Goal: Transaction & Acquisition: Purchase product/service

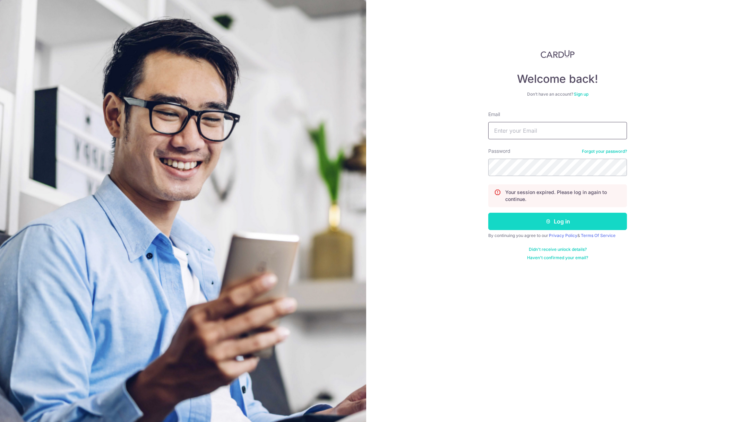
type input "chris@styletheory.co"
click at [537, 224] on button "Log in" at bounding box center [557, 221] width 139 height 17
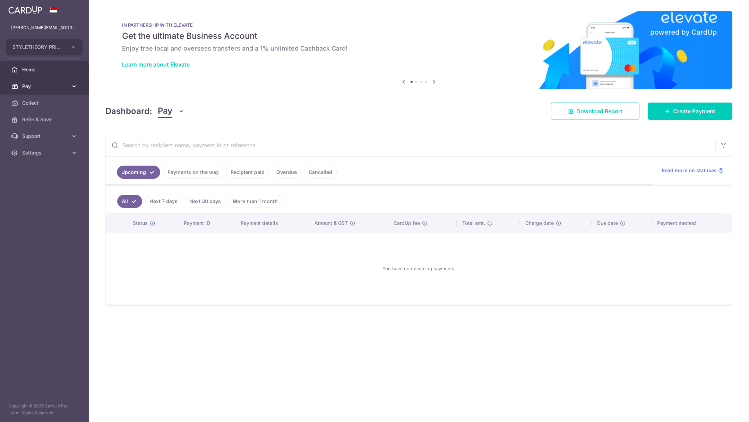
click at [49, 89] on span "Pay" at bounding box center [45, 86] width 46 height 7
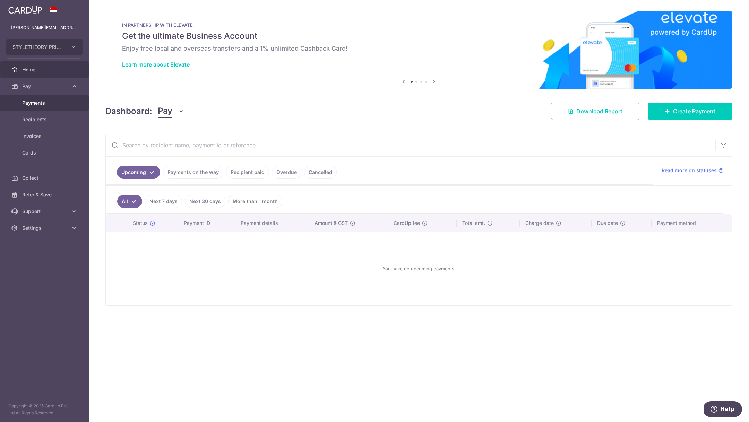
click at [64, 109] on link "Payments" at bounding box center [44, 103] width 89 height 17
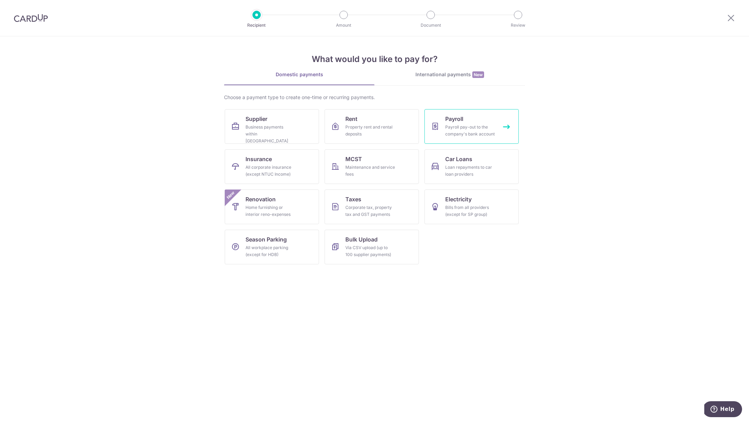
click at [450, 133] on div "Payroll pay-out to the company's bank account" at bounding box center [470, 131] width 50 height 14
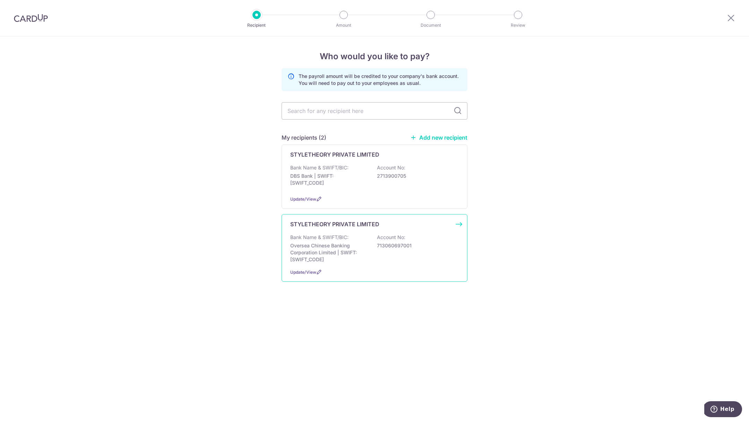
click at [365, 238] on div "Bank Name & SWIFT/BIC: Oversea Chinese Banking Corporation Limited | SWIFT: [SW…" at bounding box center [374, 248] width 168 height 29
click at [345, 252] on p "Oversea Chinese Banking Corporation Limited | SWIFT: [SWIFT_CODE]" at bounding box center [329, 252] width 78 height 21
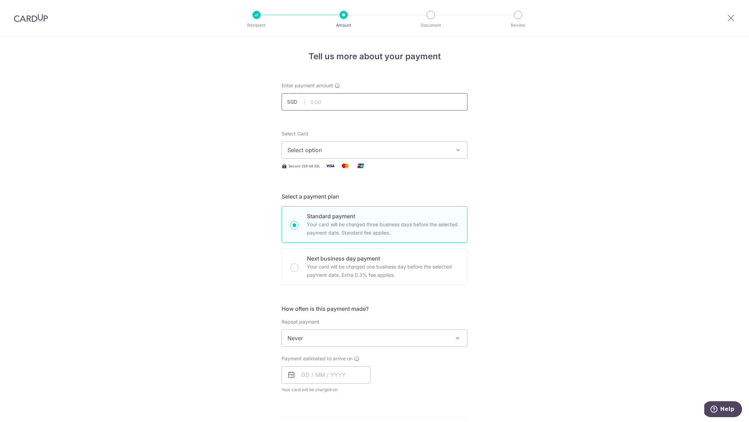
click at [324, 103] on input "text" at bounding box center [374, 101] width 186 height 17
paste input "(15,501.39"
type input "15,501.39"
click at [327, 154] on button "Select option" at bounding box center [374, 149] width 186 height 17
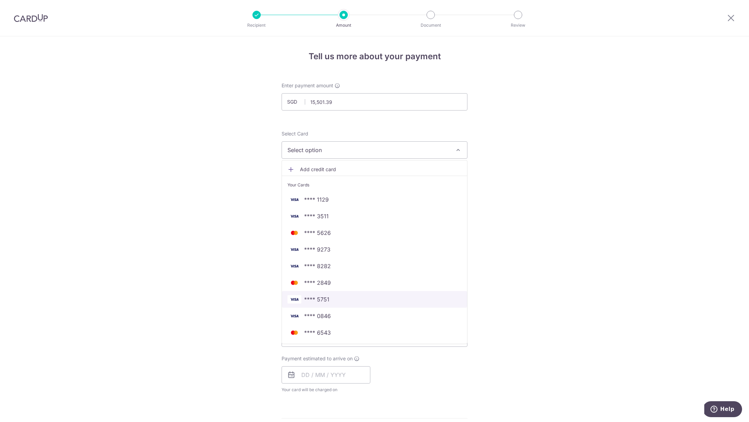
click at [329, 306] on link "**** 5751" at bounding box center [374, 299] width 185 height 17
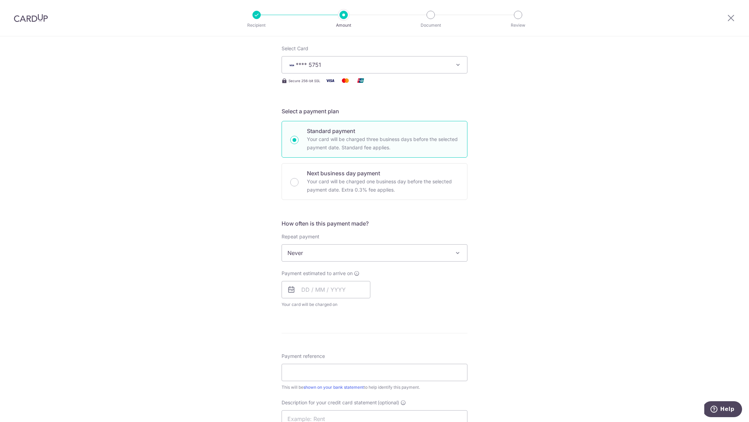
scroll to position [121, 0]
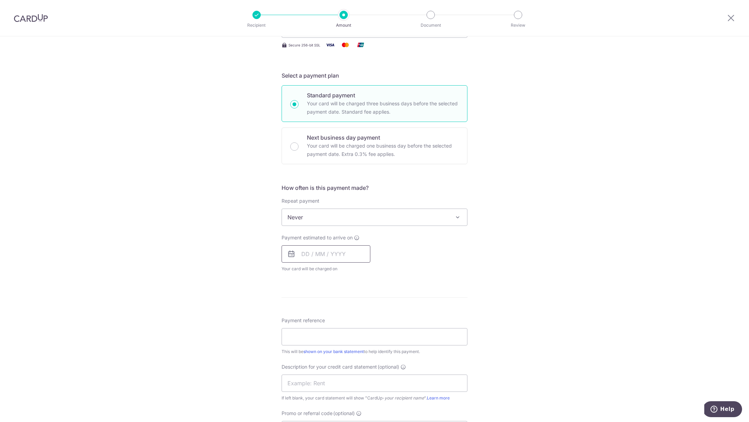
click at [325, 253] on input "text" at bounding box center [325, 253] width 89 height 17
click at [364, 328] on link "15" at bounding box center [364, 331] width 11 height 11
type input "[DATE]"
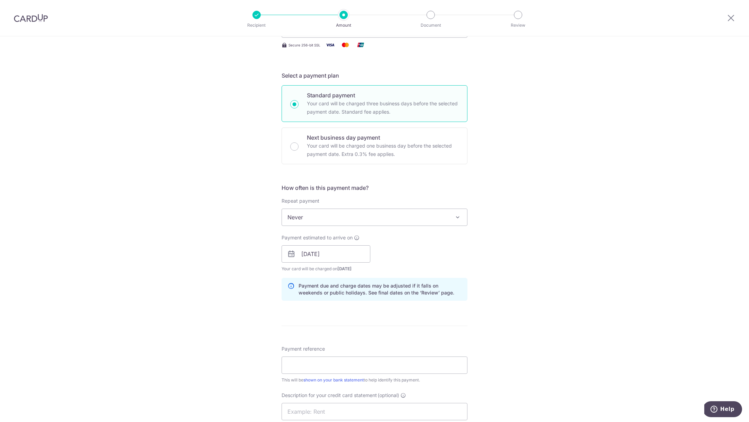
click at [347, 355] on div "Payment reference This will be shown on your bank statement to help identify th…" at bounding box center [374, 365] width 186 height 38
click at [348, 363] on input "Payment reference" at bounding box center [374, 365] width 186 height 17
click at [337, 366] on input "OPSPAYROLL [DATE]" at bounding box center [374, 365] width 186 height 17
click at [366, 360] on input "OPSPAYROLL [DATE]" at bounding box center [374, 365] width 186 height 17
click at [372, 363] on input "OPSPAYROLL [DATE]" at bounding box center [374, 365] width 186 height 17
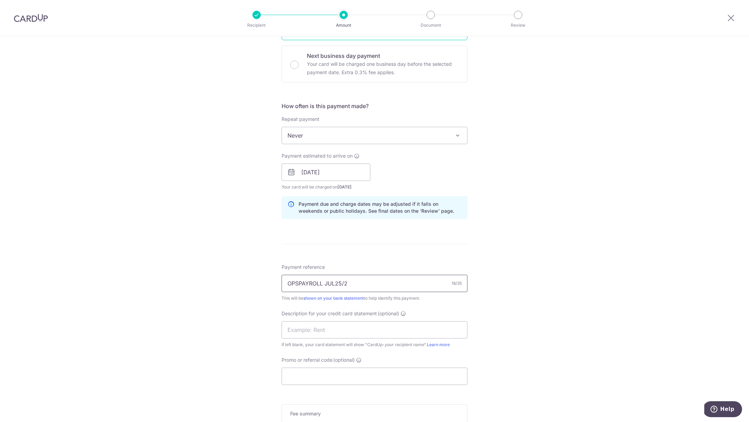
scroll to position [247, 0]
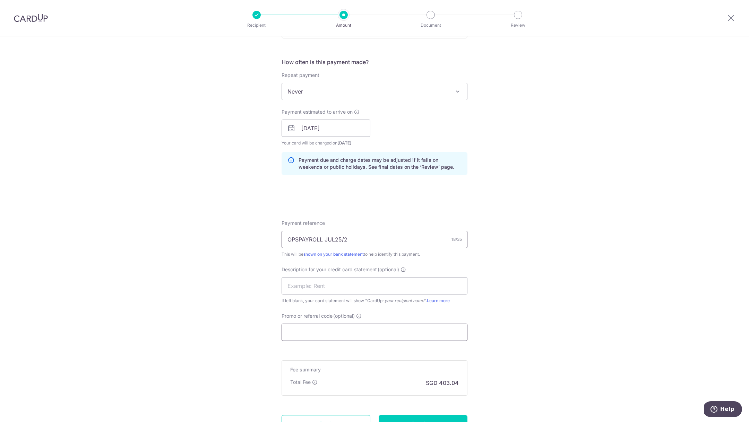
type input "OPSPAYROLL JUL25/2"
click at [355, 335] on input "Promo or referral code (optional)" at bounding box center [374, 332] width 186 height 17
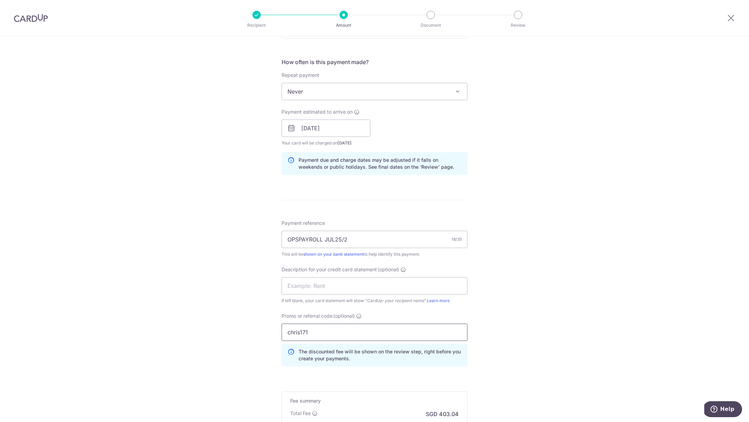
scroll to position [339, 0]
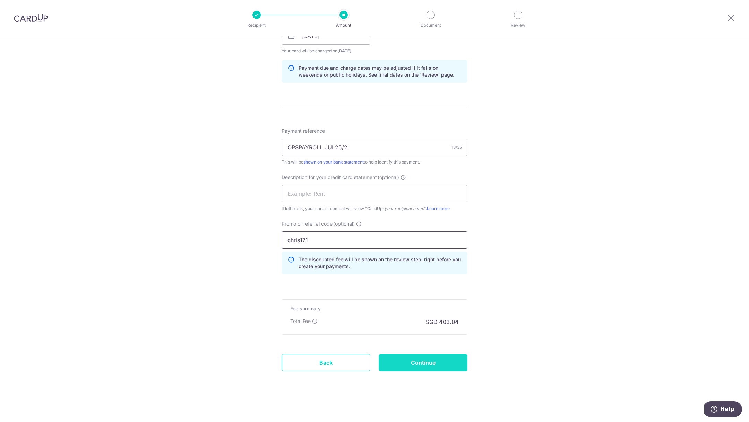
type input "chris171"
click at [449, 366] on input "Continue" at bounding box center [423, 362] width 89 height 17
type input "Create Schedule"
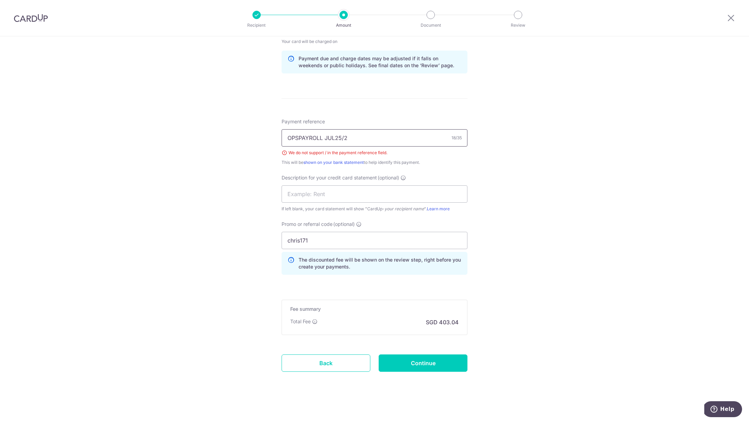
click at [345, 136] on input "OPSPAYROLL JUL25/2" at bounding box center [374, 137] width 186 height 17
type input "OPSPAYROLL JUL252"
click at [418, 363] on input "Continue" at bounding box center [423, 363] width 89 height 17
type input "Create Schedule"
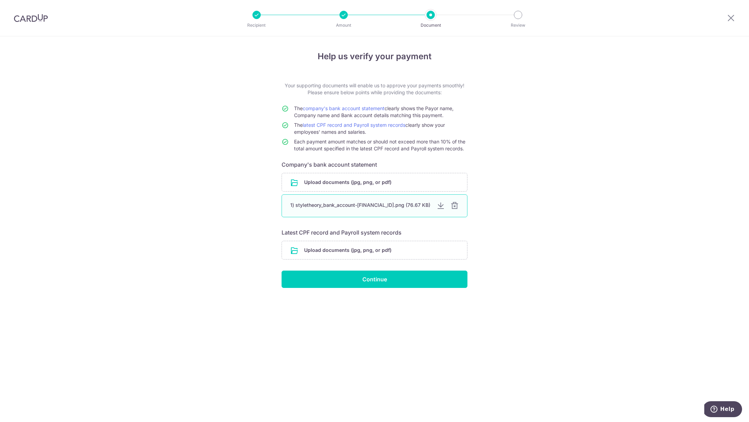
click at [398, 202] on div "1) styletheory_bank_account-[FINANCIAL_ID].png (76.67 KB)" at bounding box center [360, 205] width 141 height 7
click at [438, 208] on div at bounding box center [440, 206] width 8 height 8
click at [332, 251] on input "file" at bounding box center [374, 250] width 185 height 18
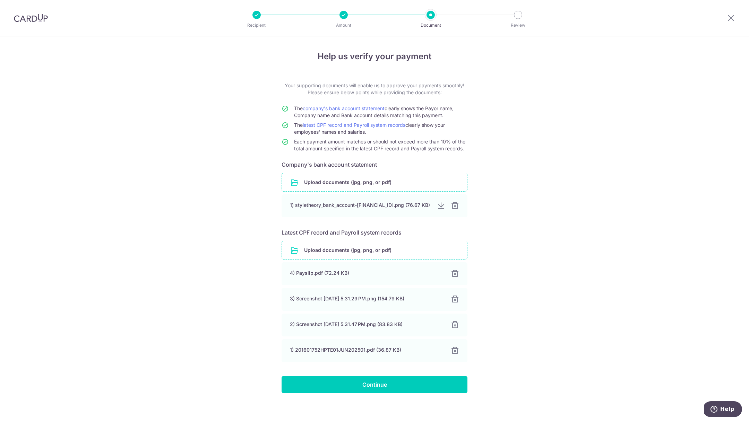
scroll to position [5, 0]
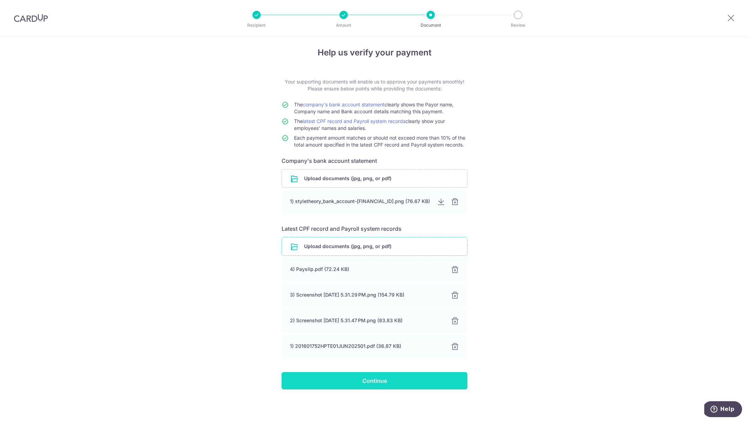
click at [364, 384] on input "Continue" at bounding box center [374, 380] width 186 height 17
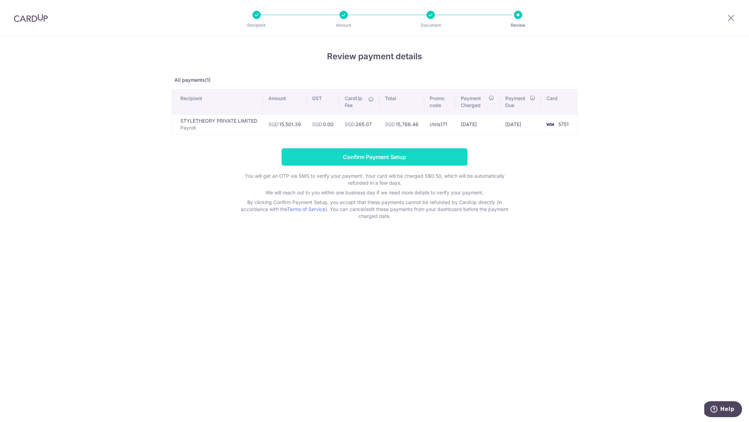
click at [306, 154] on input "Confirm Payment Setup" at bounding box center [374, 156] width 186 height 17
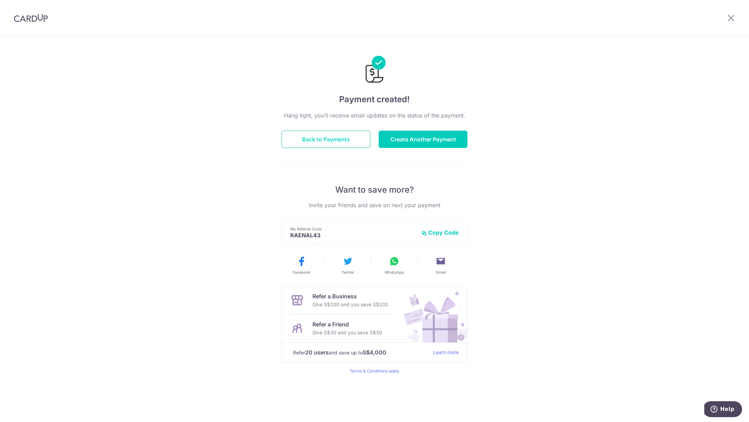
click at [345, 140] on button "Back to Payments" at bounding box center [325, 139] width 89 height 17
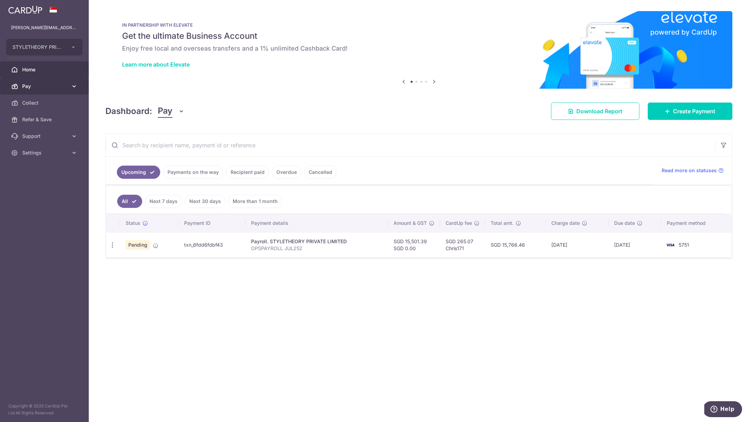
click at [27, 83] on span "Pay" at bounding box center [45, 86] width 46 height 7
click at [41, 99] on span "Payments" at bounding box center [45, 102] width 46 height 7
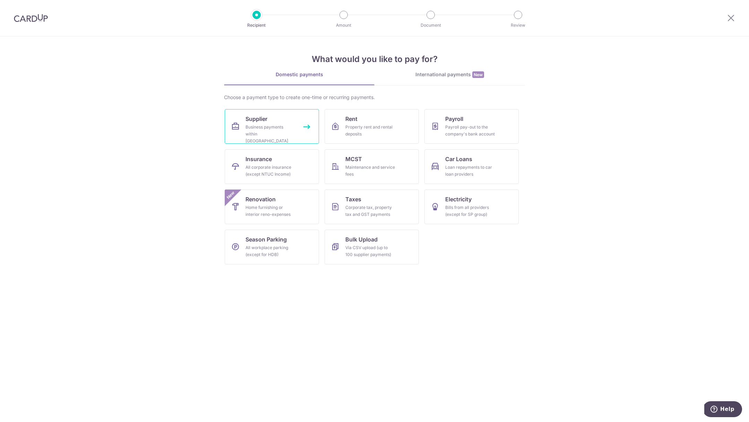
click at [295, 127] on div "Business payments within [GEOGRAPHIC_DATA]" at bounding box center [270, 134] width 50 height 21
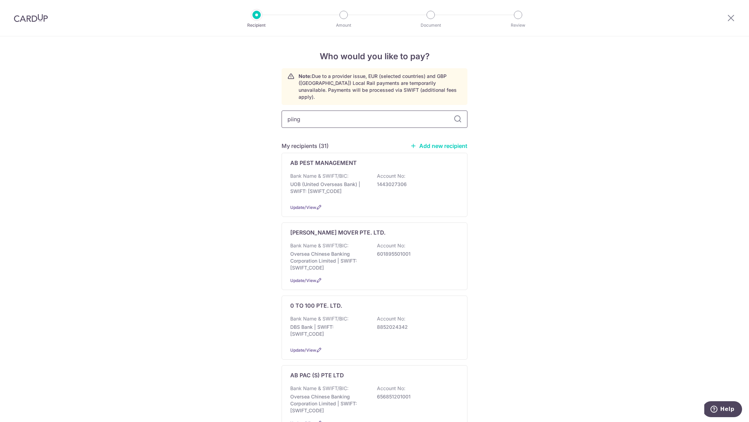
type input "piing"
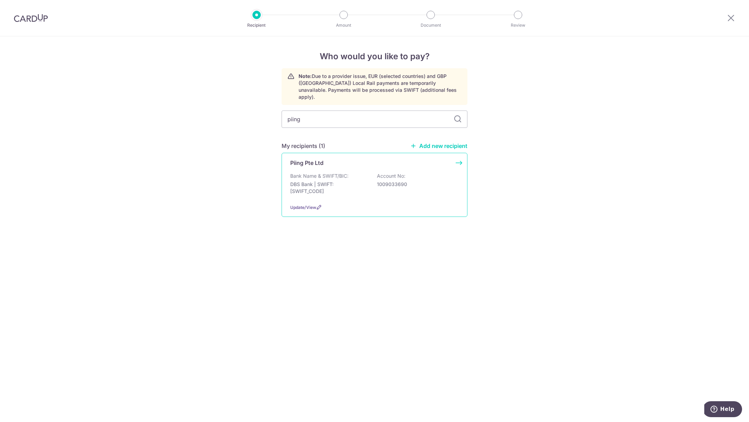
click at [326, 181] on p "DBS Bank | SWIFT: [SWIFT_CODE]" at bounding box center [329, 188] width 78 height 14
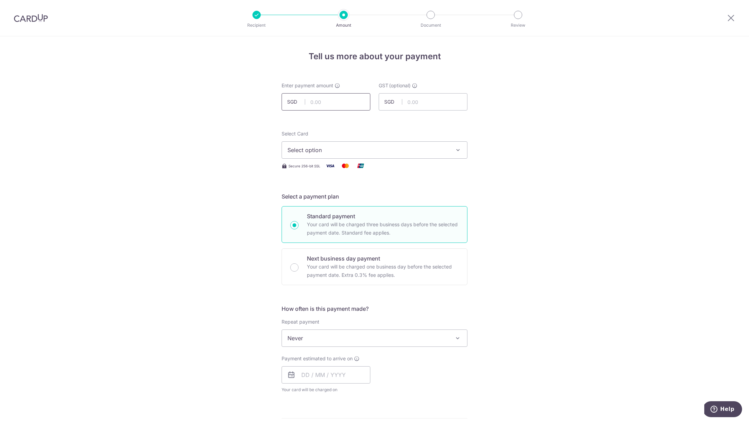
click at [324, 102] on input "text" at bounding box center [325, 101] width 89 height 17
paste input "21,142.93"
type input "21,142.93"
click at [324, 160] on div "Select Card Select option Add credit card Your Cards **** 1129 **** 3511 **** 5…" at bounding box center [374, 150] width 186 height 40
click at [323, 154] on span "Select option" at bounding box center [368, 150] width 162 height 8
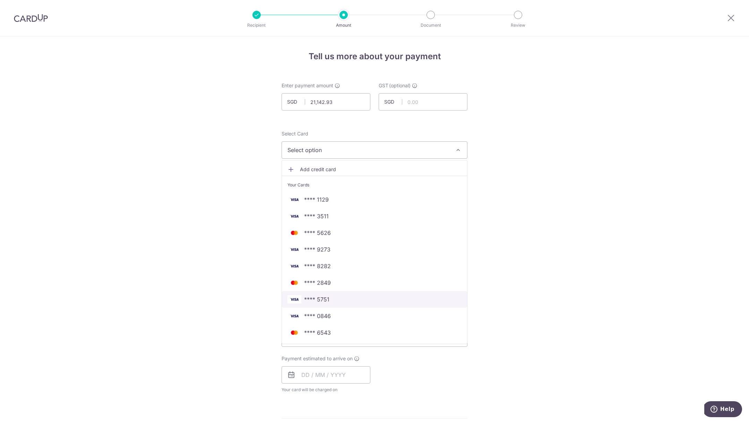
click at [313, 296] on span "**** 5751" at bounding box center [316, 299] width 25 height 8
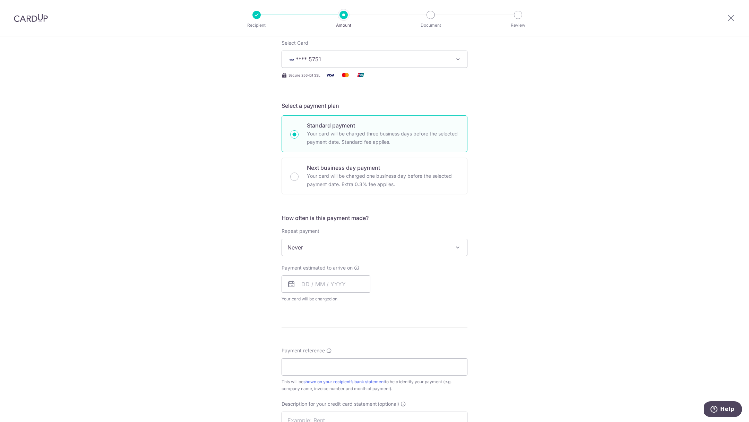
scroll to position [144, 0]
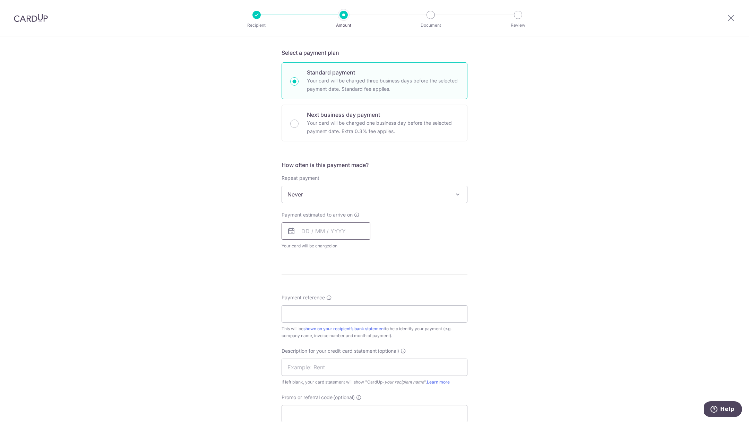
click at [315, 228] on input "text" at bounding box center [325, 231] width 89 height 17
click at [367, 308] on link "15" at bounding box center [364, 308] width 11 height 11
type input "[DATE]"
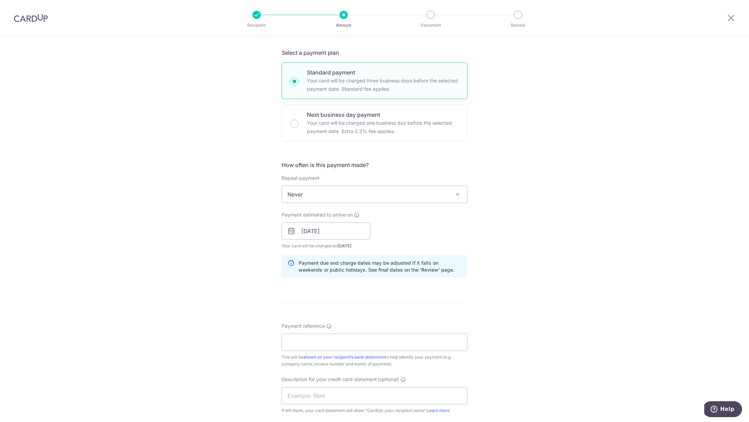
scroll to position [225, 0]
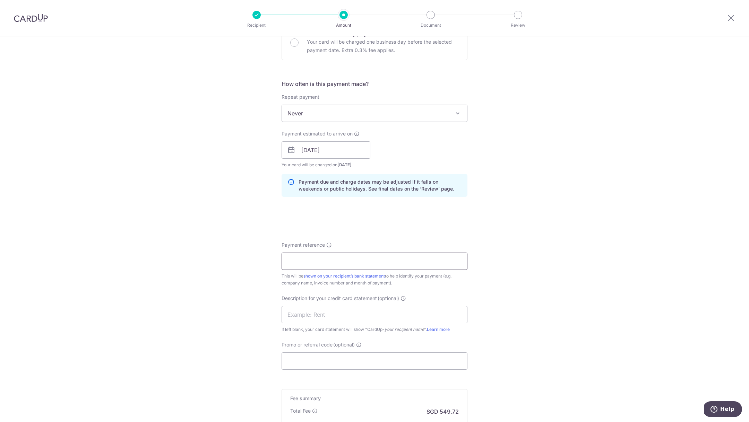
click at [338, 260] on input "Payment reference" at bounding box center [374, 261] width 186 height 17
type input "Piing Laundry 2"
click at [339, 360] on input "Promo or referral code (optional)" at bounding box center [374, 361] width 186 height 17
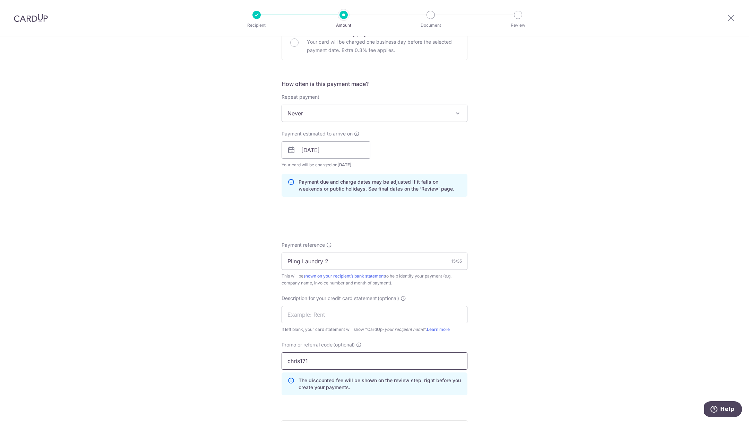
scroll to position [346, 0]
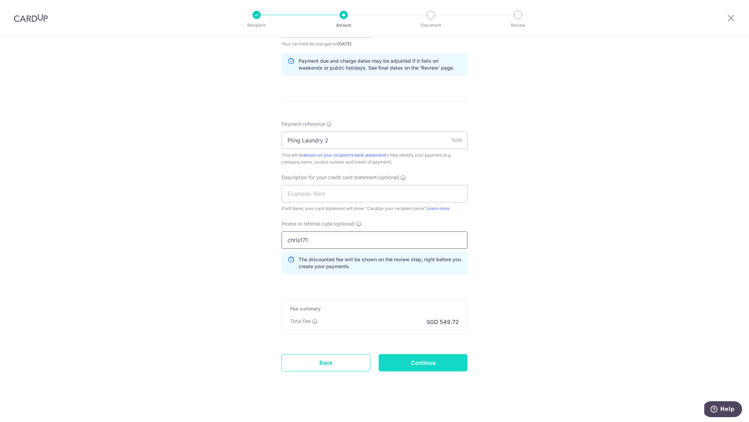
type input "chris171"
click at [408, 362] on input "Continue" at bounding box center [423, 362] width 89 height 17
type input "Create Schedule"
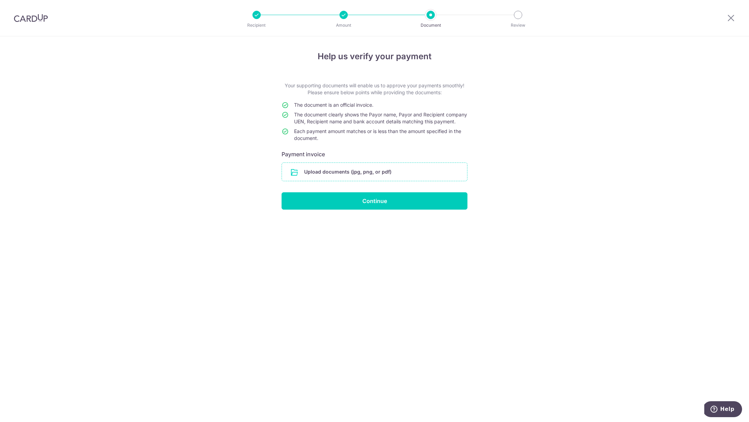
click at [326, 181] on input "file" at bounding box center [374, 172] width 185 height 18
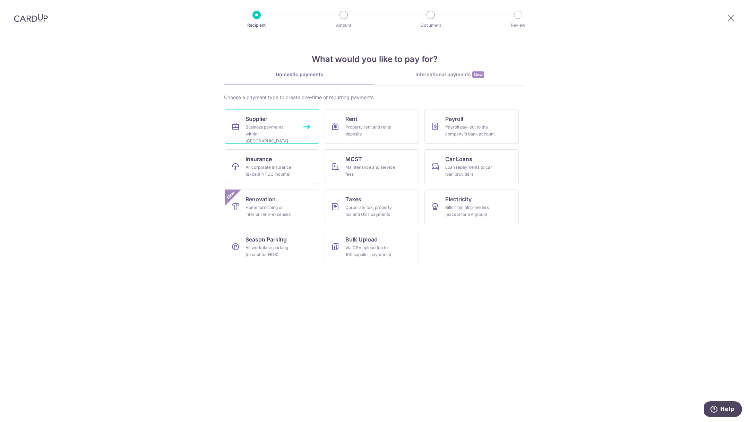
click at [283, 135] on div "Business payments within [GEOGRAPHIC_DATA]" at bounding box center [270, 134] width 50 height 21
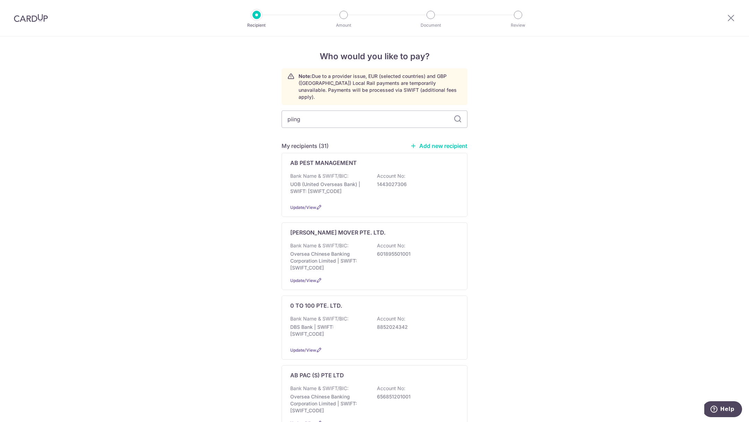
type input "piing"
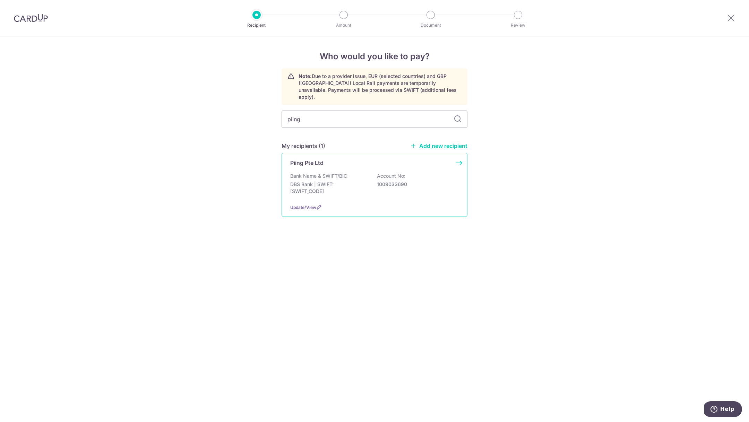
click at [370, 179] on div "Bank Name & SWIFT/BIC: DBS Bank | SWIFT: DBSSSGSGXXX Account No: 1009033690" at bounding box center [374, 186] width 168 height 26
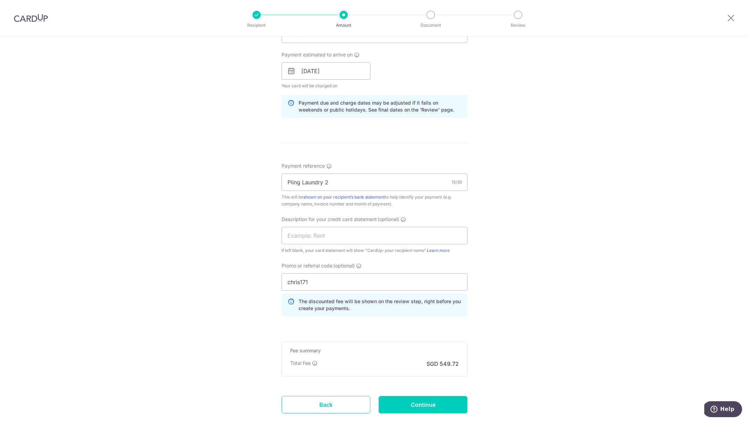
scroll to position [321, 0]
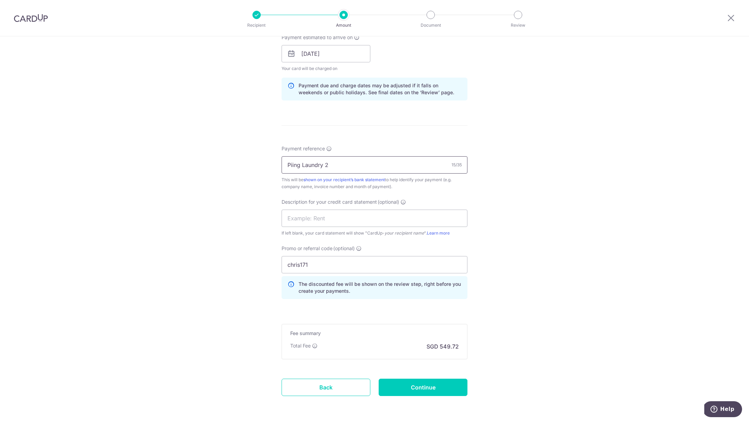
click at [341, 162] on input "Piing Laundry 2" at bounding box center [374, 164] width 186 height 17
click at [323, 163] on input "Piing Laundry May" at bounding box center [374, 164] width 186 height 17
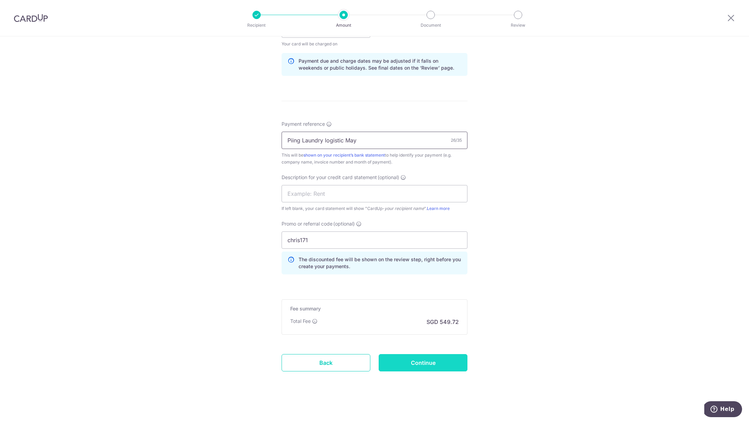
type input "Piing Laundry logistic May"
click at [409, 361] on input "Continue" at bounding box center [423, 362] width 89 height 17
type input "Update Schedule"
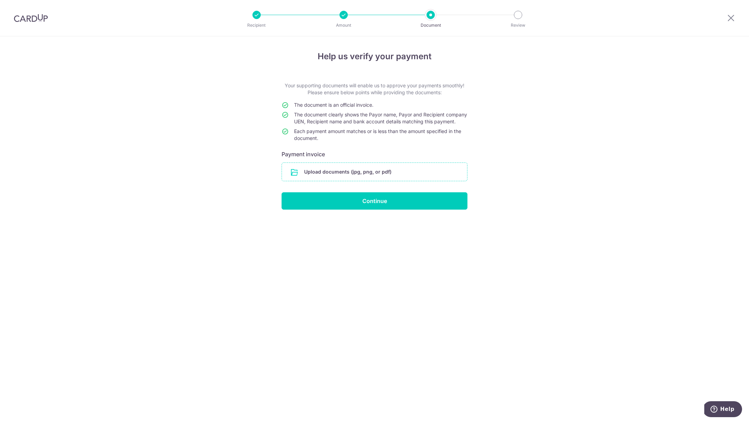
click at [321, 178] on input "file" at bounding box center [374, 172] width 185 height 18
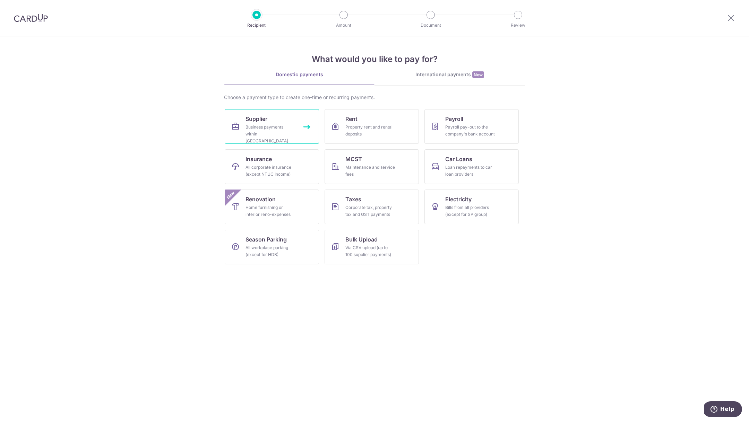
click at [267, 124] on div "Business payments within Singapore" at bounding box center [270, 134] width 50 height 21
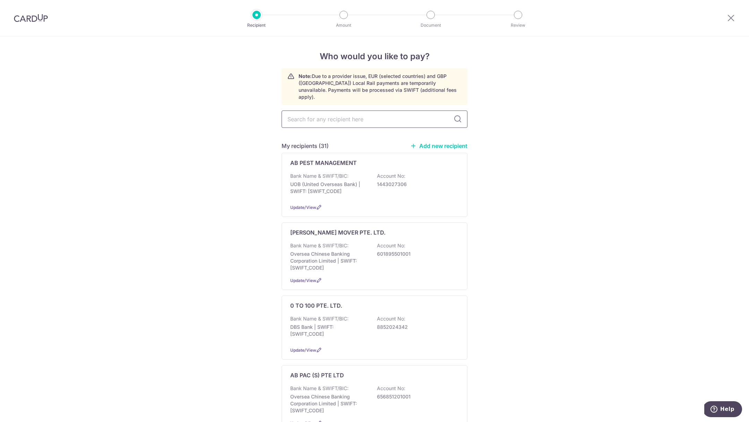
click at [327, 115] on input "text" at bounding box center [374, 119] width 186 height 17
type input "piing"
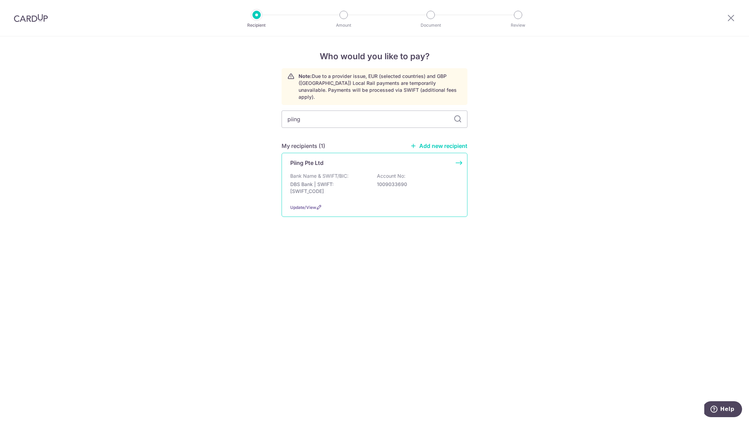
click at [357, 181] on p "DBS Bank | SWIFT: [SWIFT_CODE]" at bounding box center [329, 188] width 78 height 14
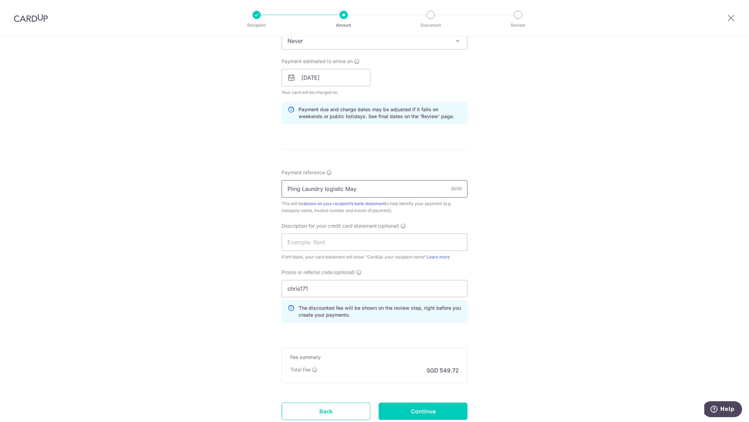
scroll to position [346, 0]
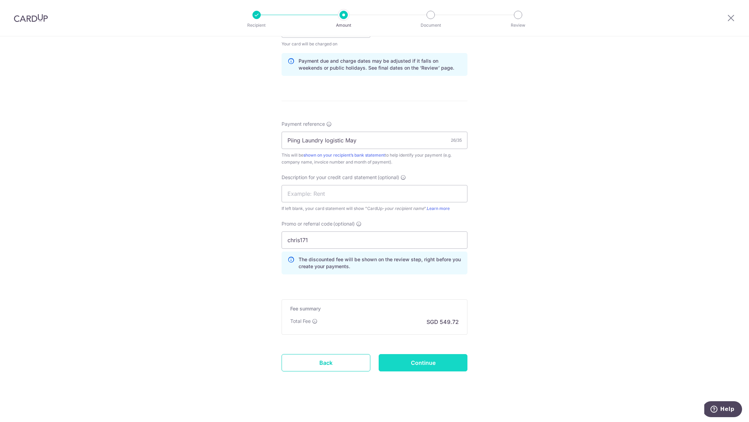
click at [427, 365] on input "Continue" at bounding box center [423, 362] width 89 height 17
type input "Update Schedule"
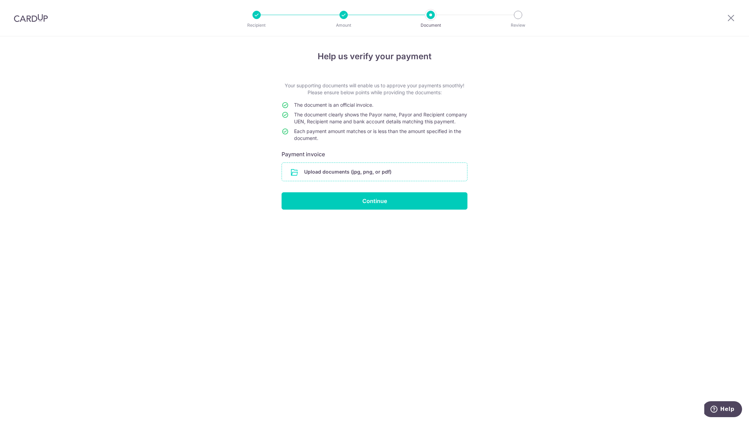
click at [301, 177] on input "file" at bounding box center [374, 172] width 185 height 18
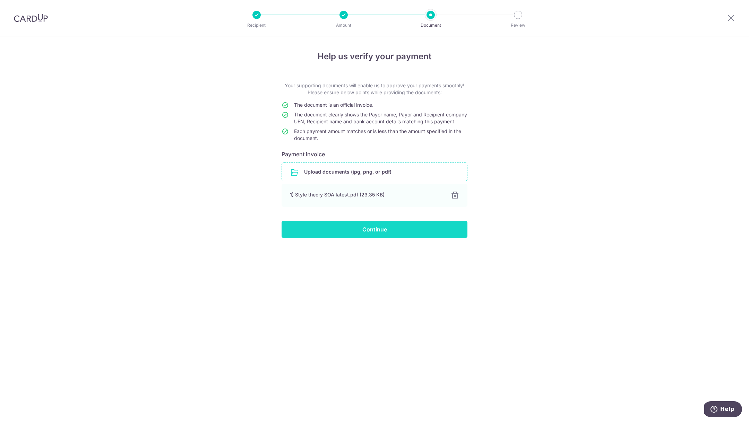
click at [407, 237] on input "Continue" at bounding box center [374, 229] width 186 height 17
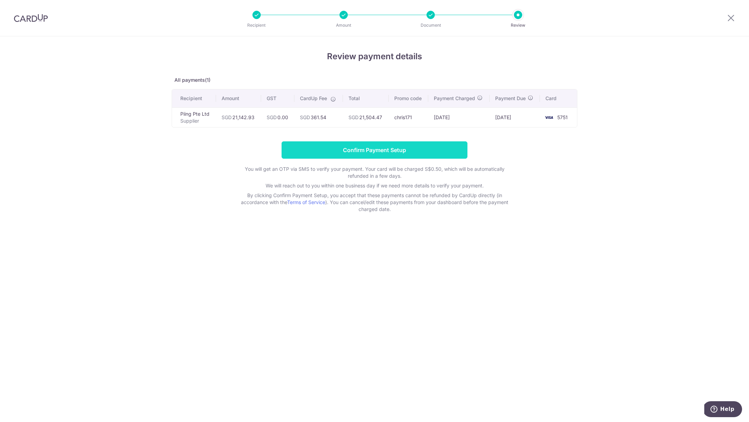
click at [309, 149] on input "Confirm Payment Setup" at bounding box center [374, 149] width 186 height 17
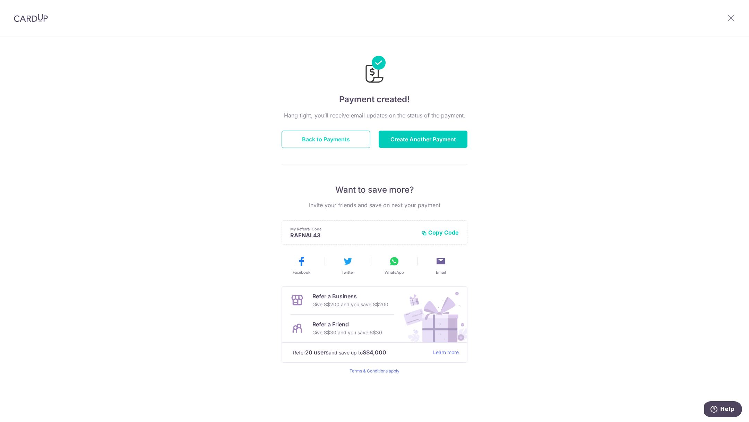
click at [333, 145] on button "Back to Payments" at bounding box center [325, 139] width 89 height 17
